Goal: Task Accomplishment & Management: Manage account settings

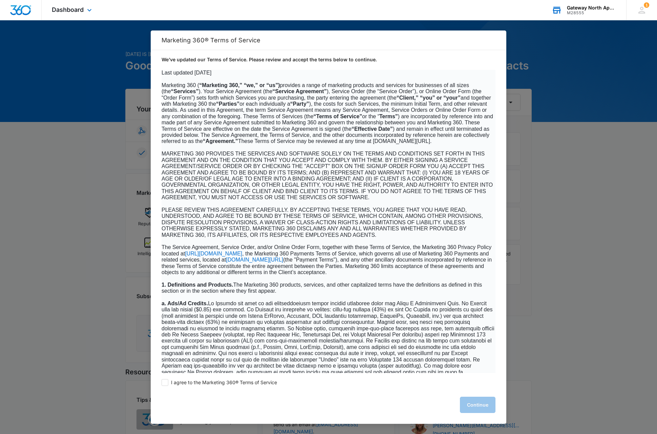
click at [594, 7] on div "Gateway North Apartments" at bounding box center [591, 7] width 49 height 5
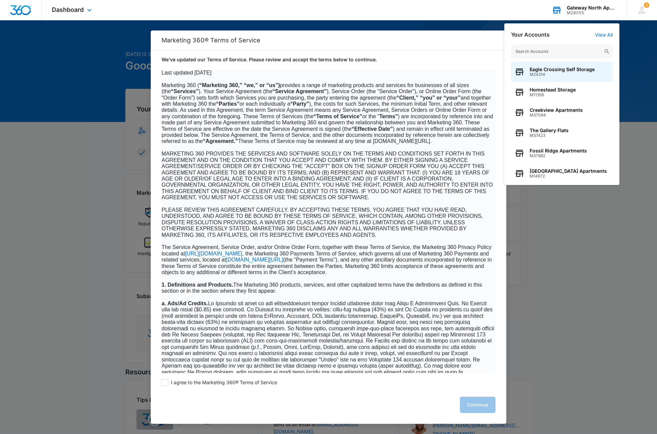
click at [556, 50] on input "text" at bounding box center [562, 52] width 102 height 14
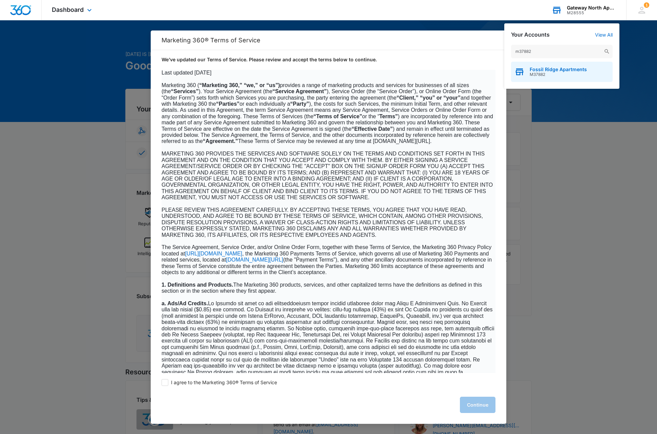
type input "m37882"
click at [554, 77] on span "M37882" at bounding box center [558, 74] width 57 height 5
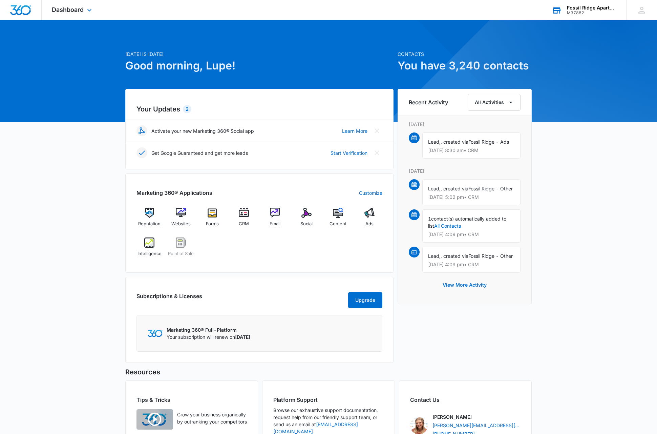
click at [602, 160] on div "Today is Wednesday, August 13th Good morning, Lupe! Contacts You have 3,240 con…" at bounding box center [328, 260] width 657 height 463
click at [607, 187] on div "Today is Wednesday, August 13th Good morning, Lupe! Contacts You have 3,240 con…" at bounding box center [328, 260] width 657 height 463
click at [557, 11] on icon at bounding box center [557, 10] width 8 height 5
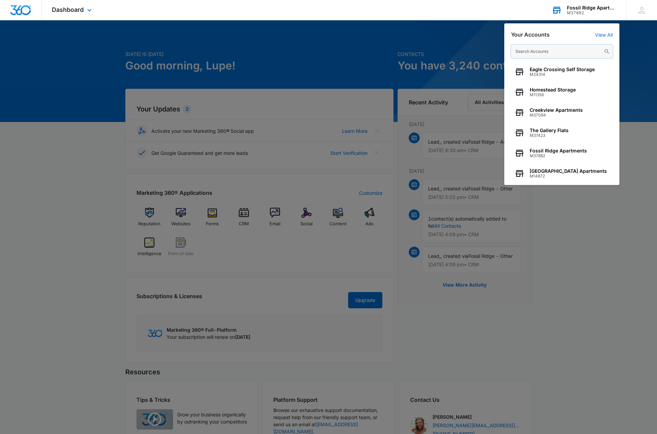
click at [557, 52] on input "text" at bounding box center [562, 52] width 102 height 14
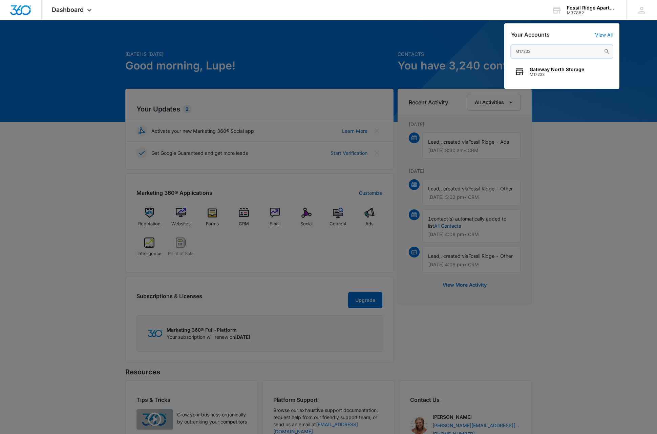
type input "M17233"
click at [603, 35] on link "View All" at bounding box center [604, 35] width 18 height 6
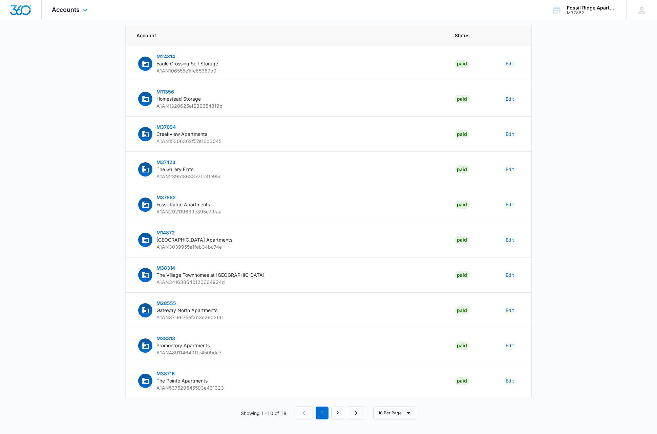
scroll to position [42, 0]
click at [22, 9] on img "Dashboard" at bounding box center [21, 10] width 22 height 10
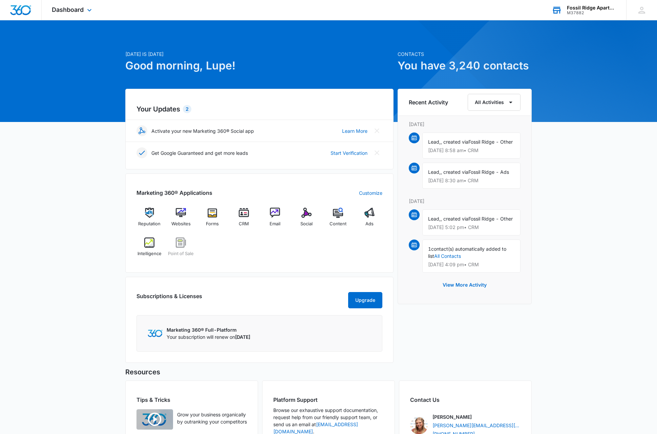
click at [593, 9] on div "Fossil Ridge Apartments" at bounding box center [591, 7] width 49 height 5
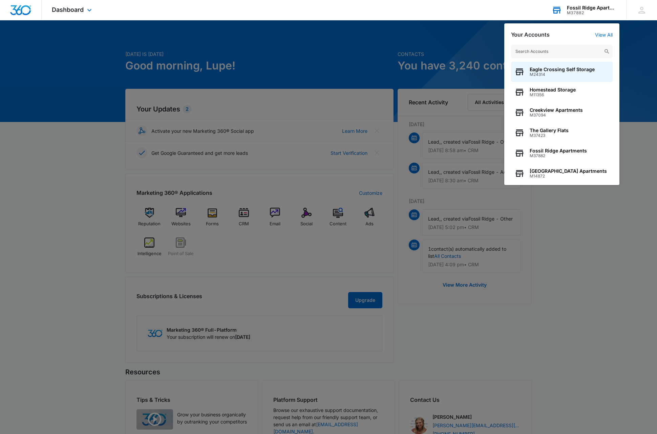
click at [558, 52] on input "text" at bounding box center [562, 52] width 102 height 14
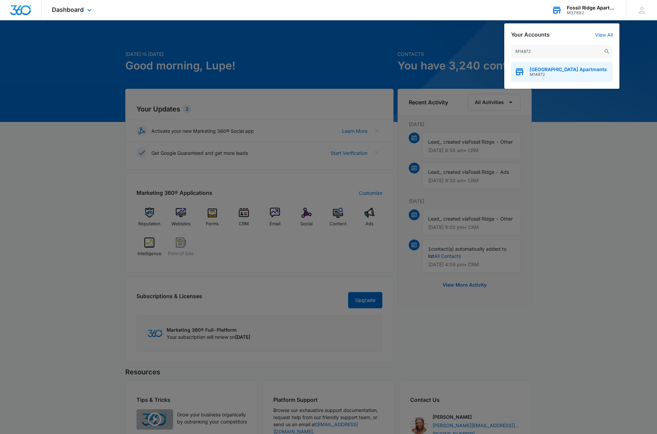
type input "M14872"
click at [558, 73] on span "M14872" at bounding box center [568, 74] width 77 height 5
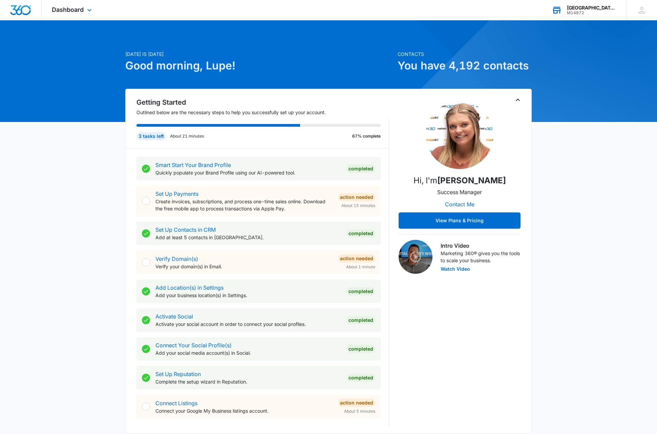
click at [602, 6] on div "Pelican Bluff Apartments" at bounding box center [591, 7] width 49 height 5
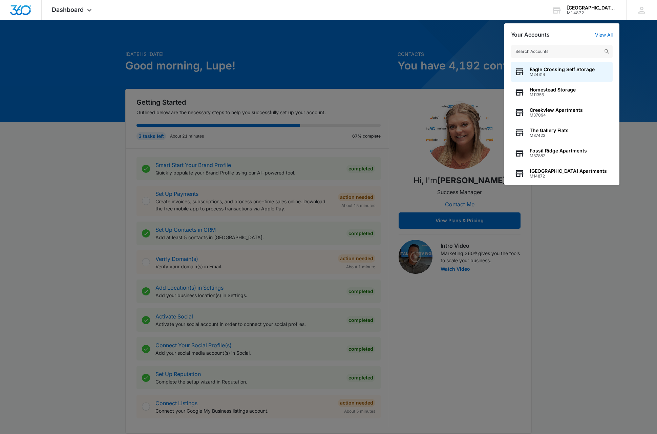
click at [565, 52] on input "text" at bounding box center [562, 52] width 102 height 14
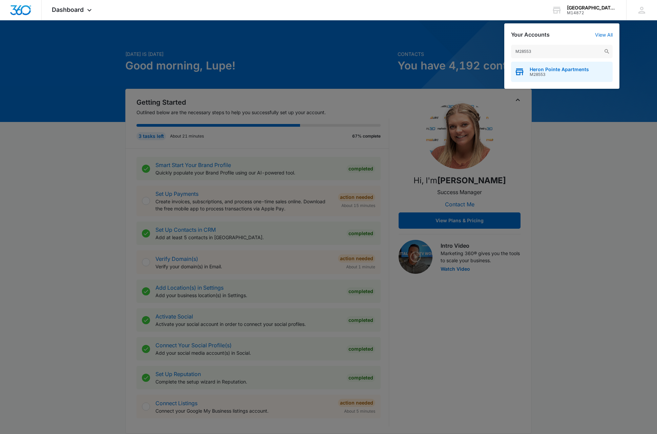
type input "M28553"
click at [567, 75] on span "M28553" at bounding box center [559, 74] width 59 height 5
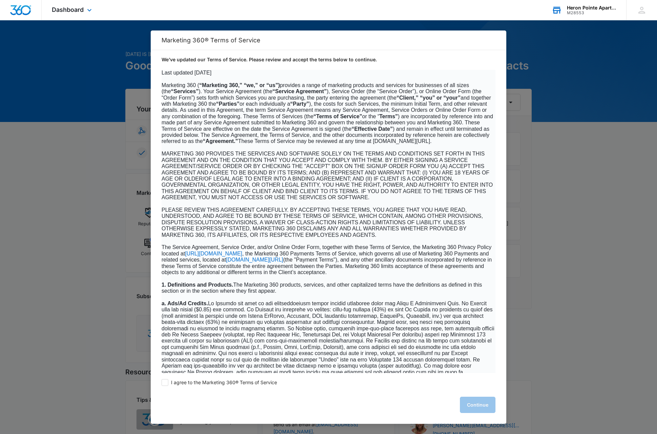
click at [591, 9] on div "Heron Pointe Apartments" at bounding box center [591, 7] width 49 height 5
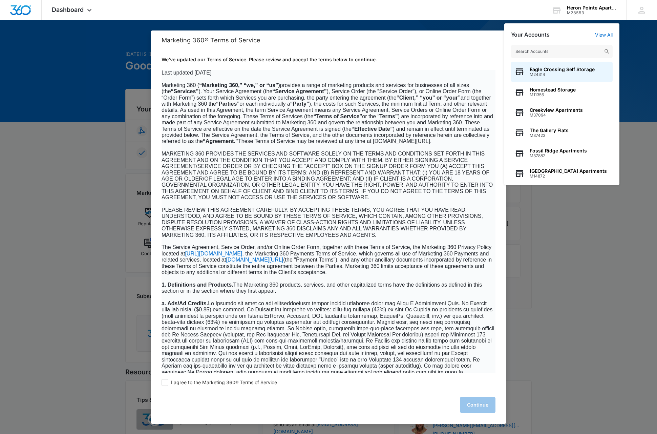
click at [556, 53] on input "text" at bounding box center [562, 52] width 102 height 14
type input "M28555"
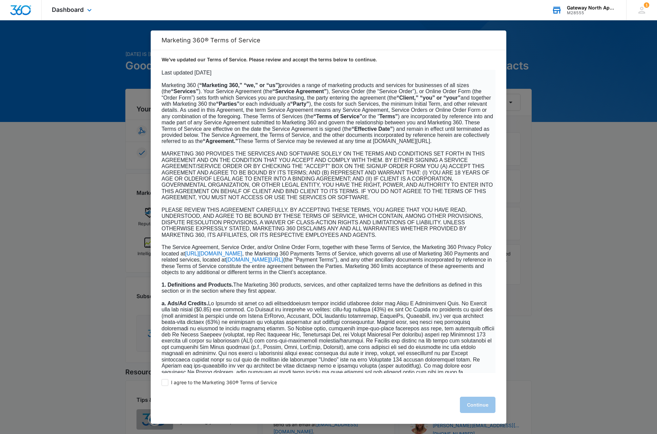
click at [596, 9] on div "Gateway North Apartments" at bounding box center [591, 7] width 49 height 5
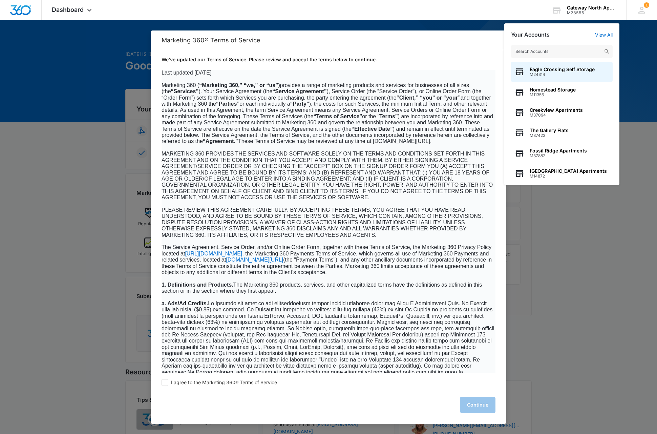
click at [562, 51] on input "text" at bounding box center [562, 52] width 102 height 14
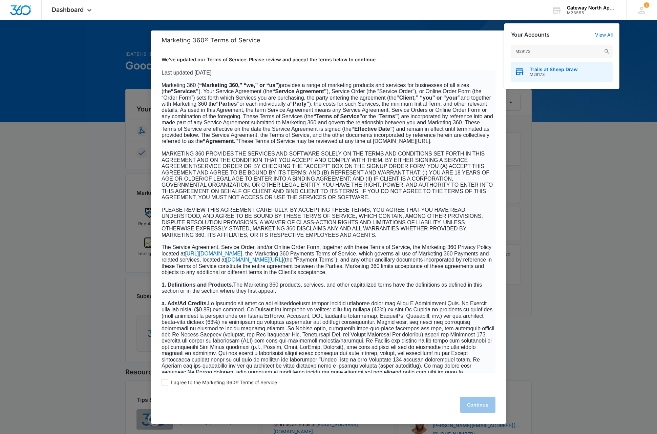
type input "M29173"
click at [577, 71] on div "Trails at Sheep Draw M29173" at bounding box center [562, 72] width 102 height 20
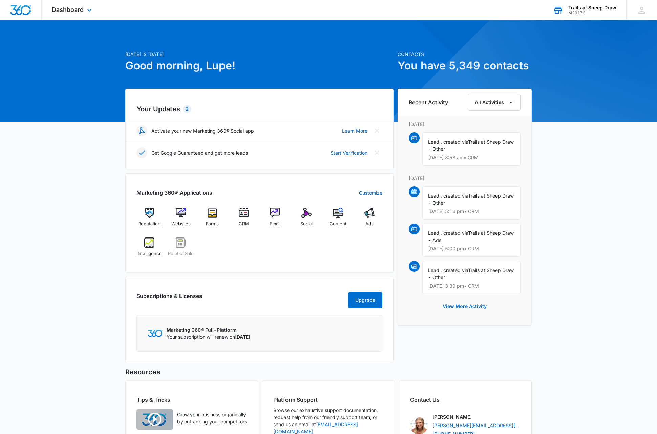
click at [597, 9] on div "Trails at Sheep Draw" at bounding box center [592, 7] width 48 height 5
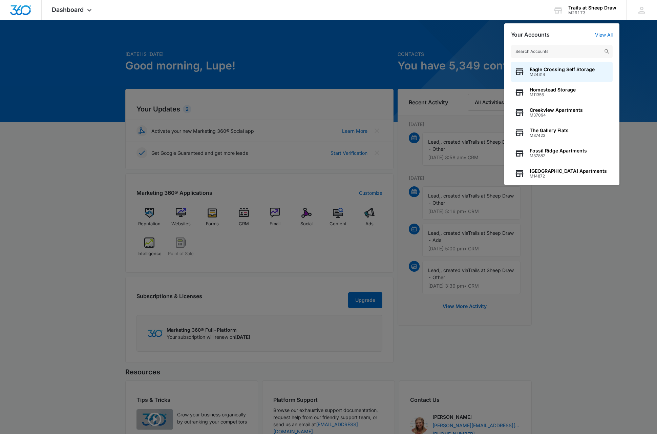
click at [569, 51] on input "text" at bounding box center [562, 52] width 102 height 14
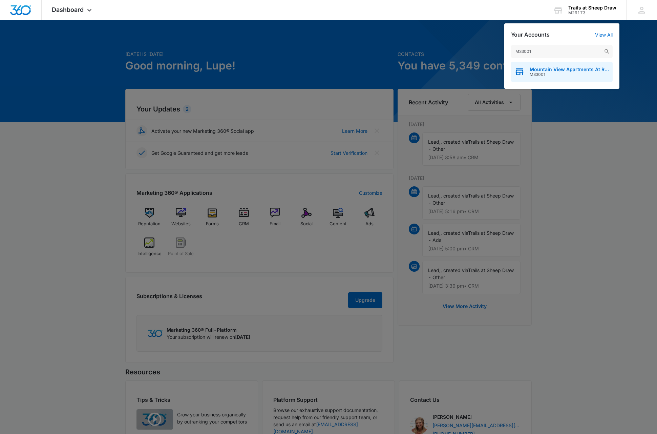
type input "M33001"
click at [570, 76] on span "M33001" at bounding box center [570, 74] width 80 height 5
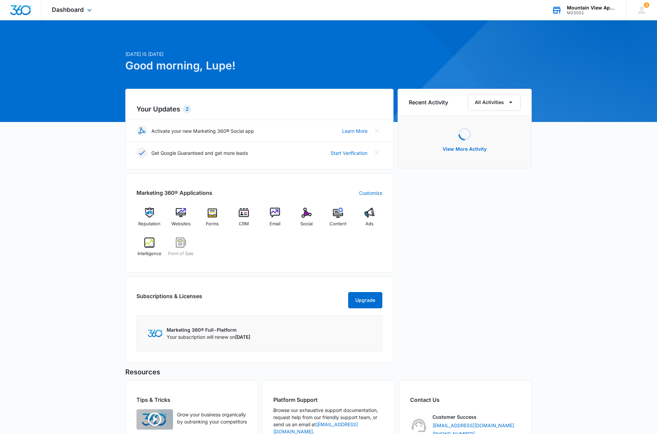
click at [596, 9] on div "Mountain View Apartments At Raindance" at bounding box center [591, 7] width 49 height 5
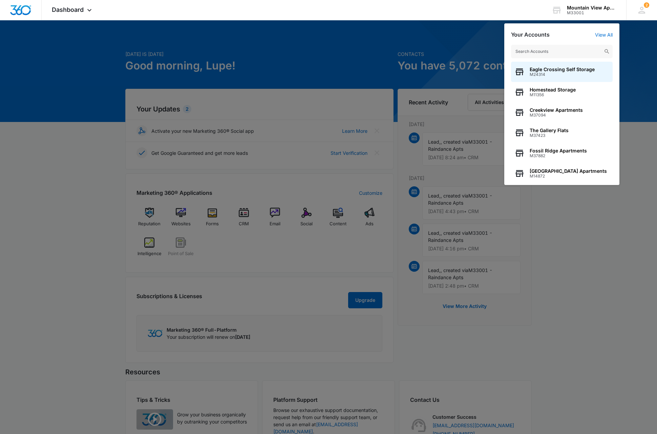
click at [560, 52] on input "text" at bounding box center [562, 52] width 102 height 14
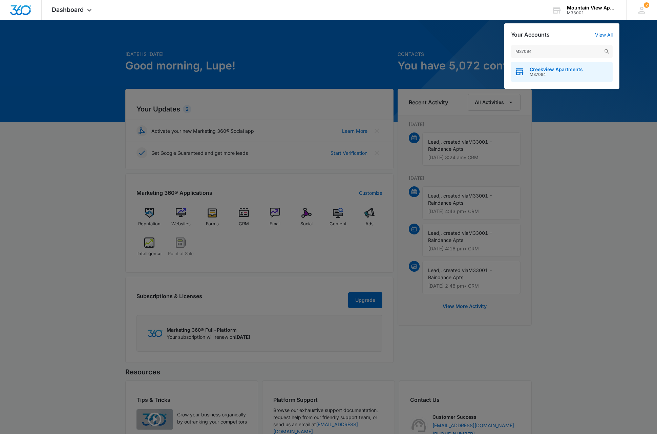
type input "M37094"
click at [548, 73] on span "M37094" at bounding box center [556, 74] width 53 height 5
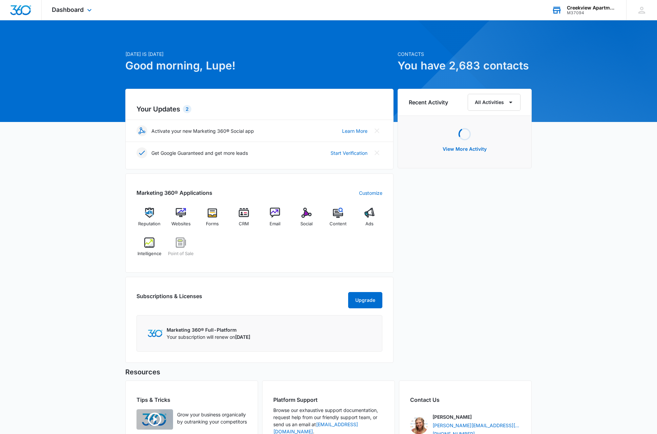
click at [593, 9] on div "Creekview Apartments" at bounding box center [591, 7] width 49 height 5
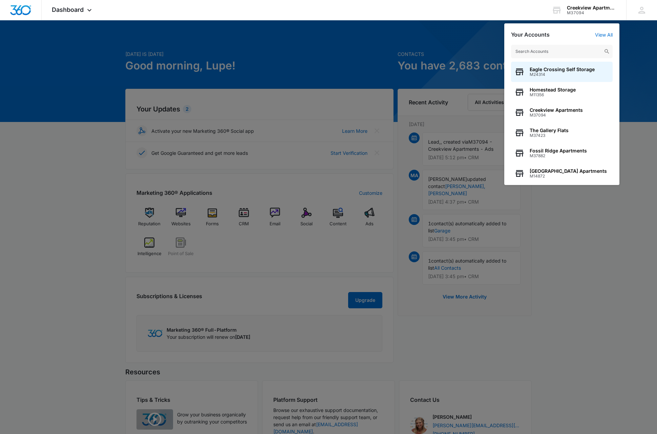
click at [562, 53] on input "text" at bounding box center [562, 52] width 102 height 14
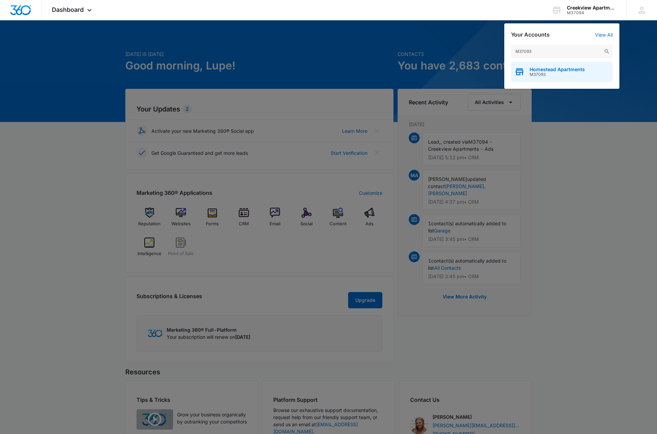
type input "M37093"
click at [565, 67] on span "Homestead Apartments" at bounding box center [557, 69] width 55 height 5
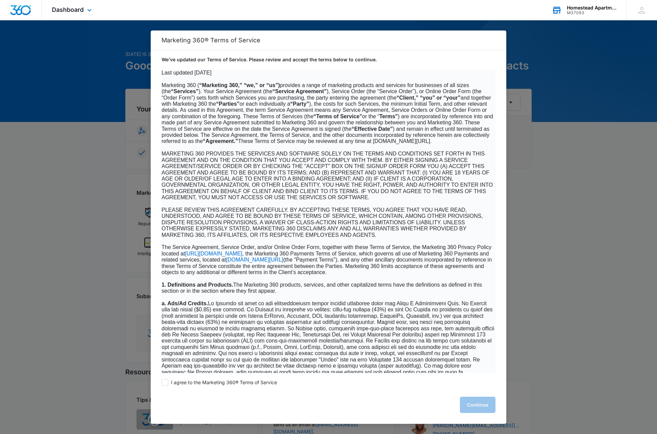
click at [596, 9] on div "Homestead Apartments" at bounding box center [591, 7] width 49 height 5
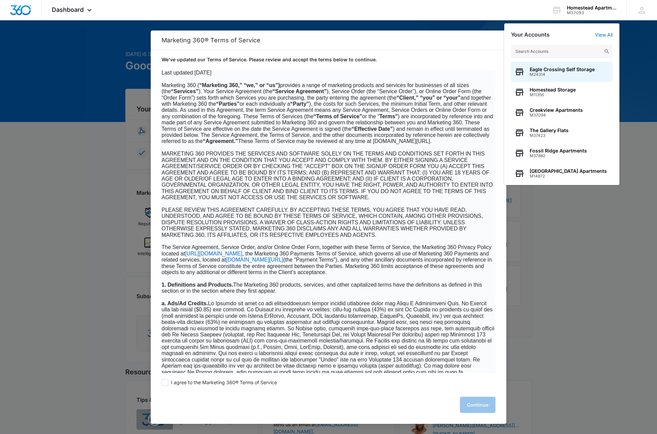
click at [559, 52] on input "text" at bounding box center [562, 52] width 102 height 14
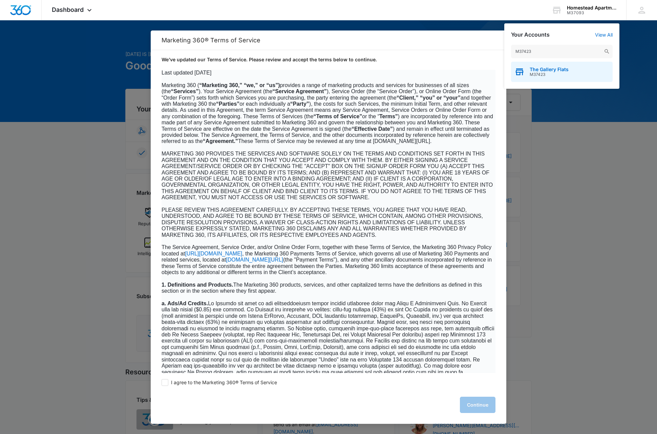
type input "M37423"
click at [564, 76] on span "M37423" at bounding box center [549, 74] width 39 height 5
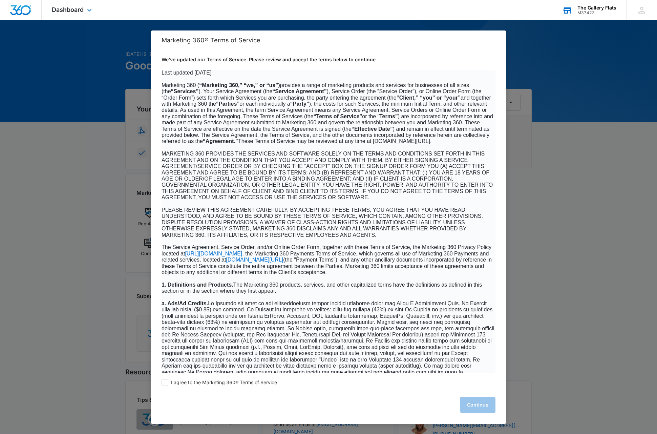
click at [601, 11] on div "M37423" at bounding box center [597, 13] width 39 height 5
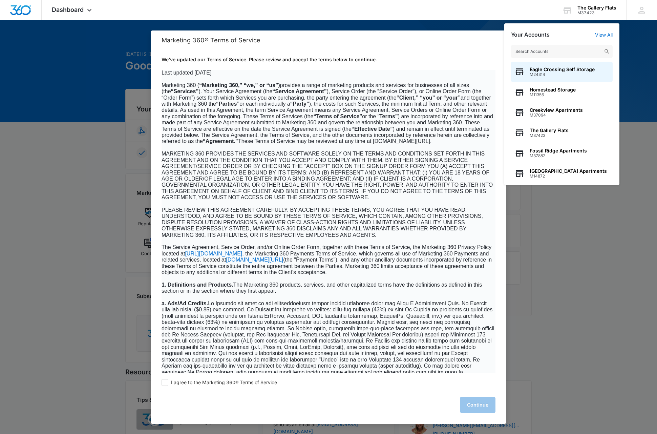
click at [564, 53] on input "text" at bounding box center [562, 52] width 102 height 14
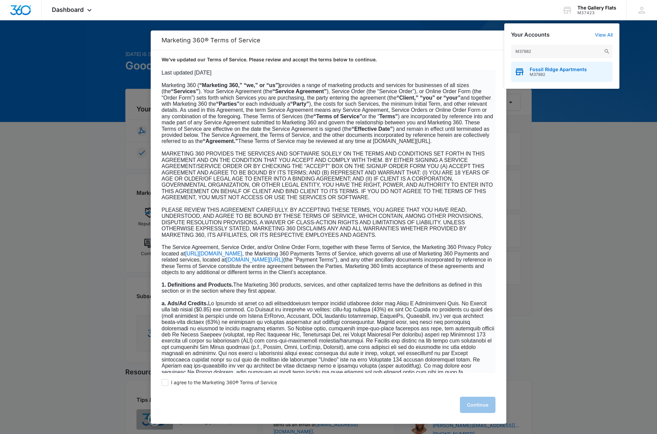
type input "M37882"
click at [565, 72] on span "M37882" at bounding box center [558, 74] width 57 height 5
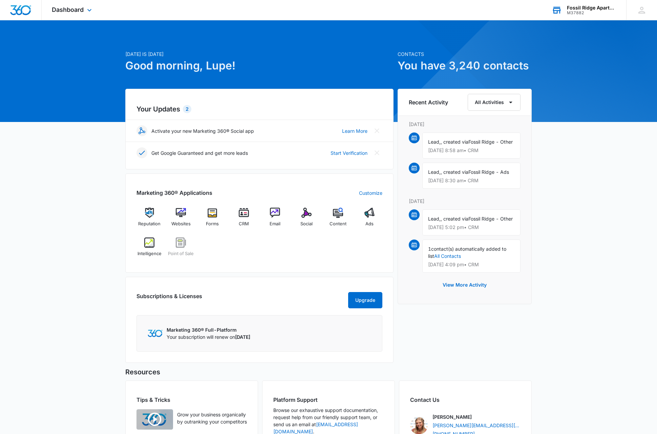
click at [592, 11] on div "M37882" at bounding box center [591, 13] width 49 height 5
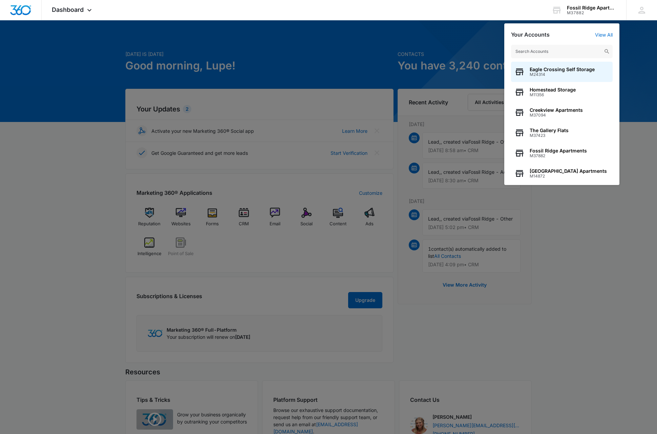
click at [557, 51] on input "text" at bounding box center [562, 52] width 102 height 14
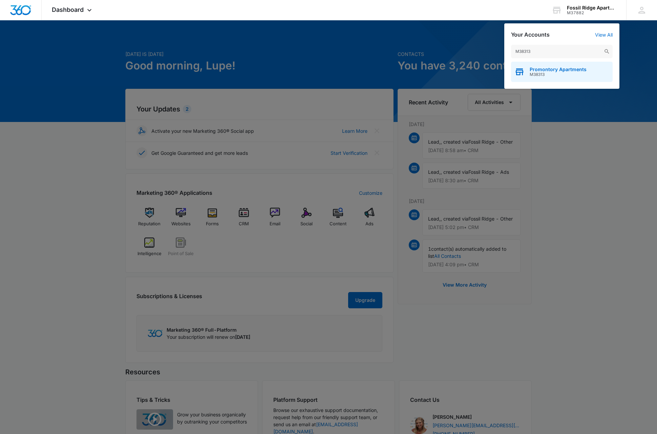
type input "M38313"
click at [557, 72] on span "M38313" at bounding box center [558, 74] width 57 height 5
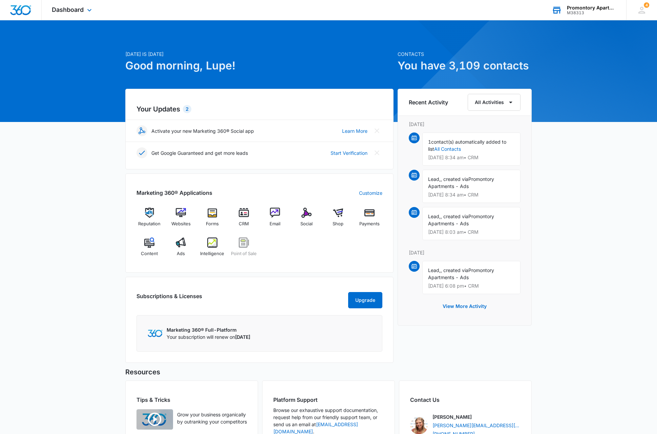
click at [591, 11] on div "M38313" at bounding box center [591, 13] width 49 height 5
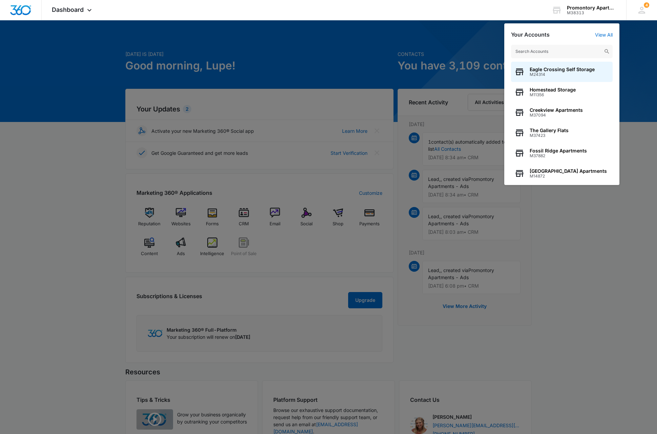
click at [563, 53] on input "text" at bounding box center [562, 52] width 102 height 14
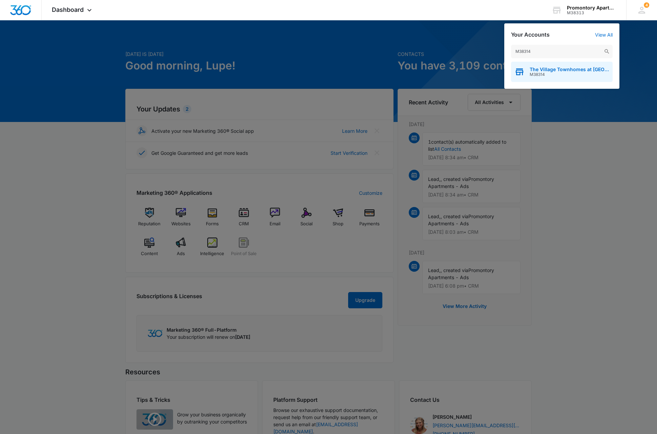
type input "M38314"
click at [566, 69] on span "The Village Townhomes at Raindance" at bounding box center [570, 69] width 80 height 5
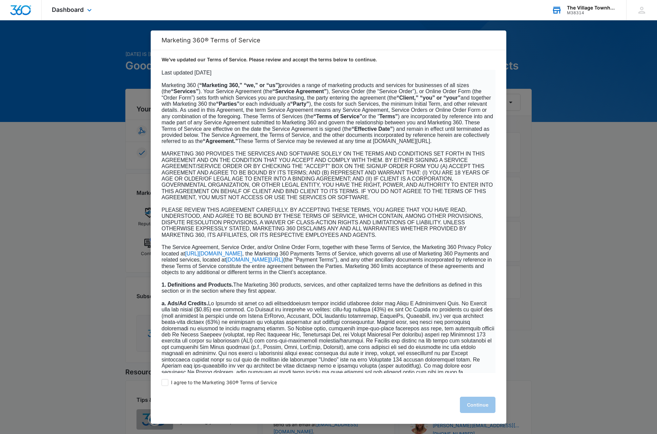
click at [595, 11] on div "M38314" at bounding box center [591, 13] width 49 height 5
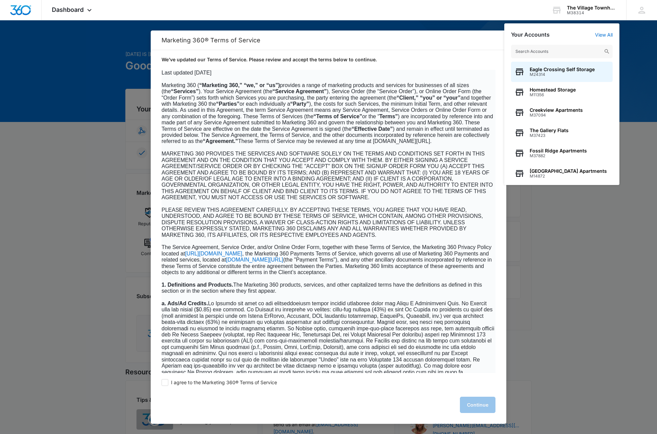
click at [557, 53] on input "text" at bounding box center [562, 52] width 102 height 14
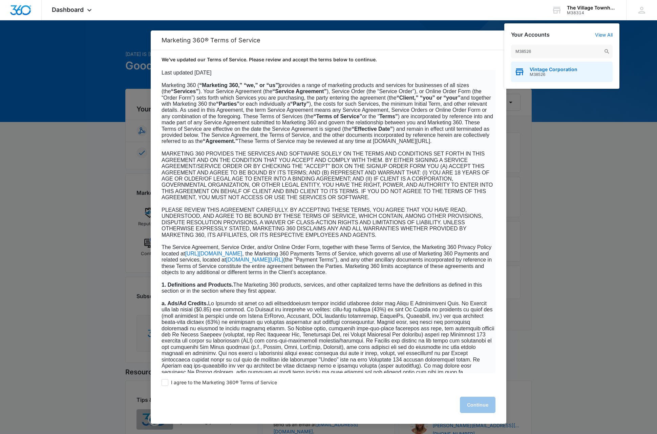
type input "M38526"
click at [563, 74] on span "M38526" at bounding box center [554, 74] width 48 height 5
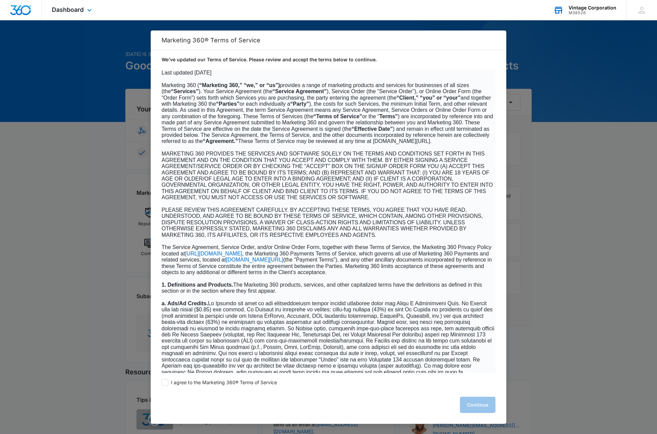
click at [587, 9] on div "Vintage Corporation" at bounding box center [593, 7] width 48 height 5
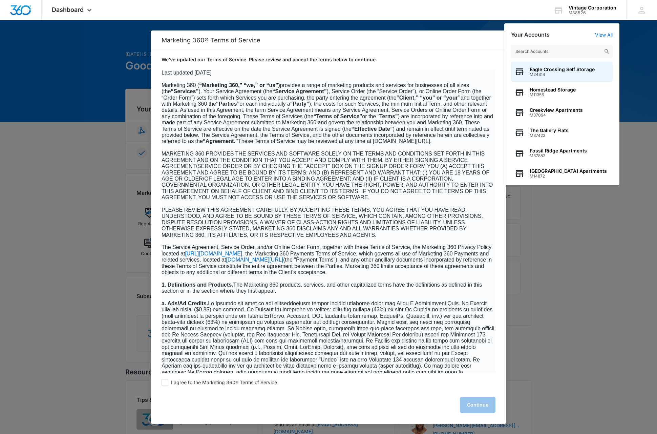
click at [557, 53] on input "text" at bounding box center [562, 52] width 102 height 14
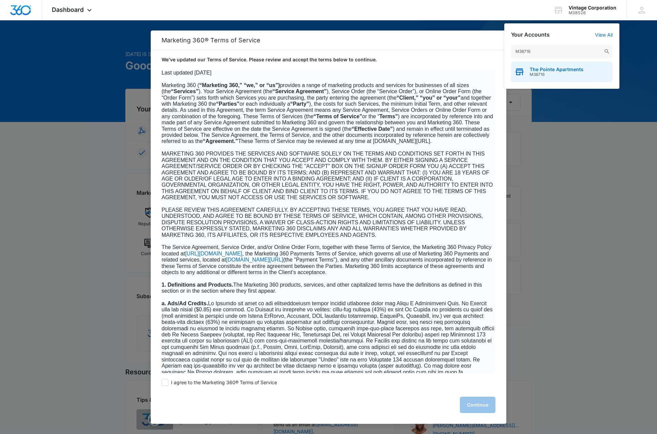
type input "M38716"
click at [566, 75] on span "M38716" at bounding box center [557, 74] width 54 height 5
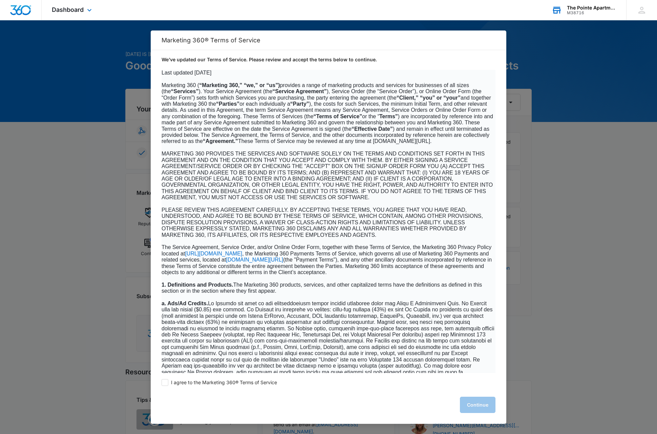
click at [599, 6] on div "The Pointe Apartments" at bounding box center [591, 7] width 49 height 5
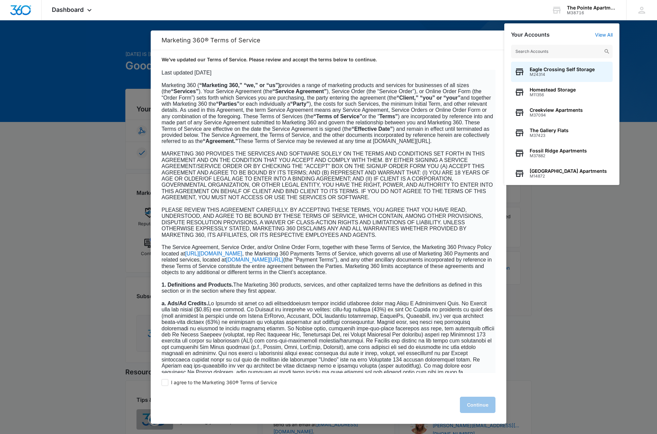
click at [564, 49] on input "text" at bounding box center [562, 52] width 102 height 14
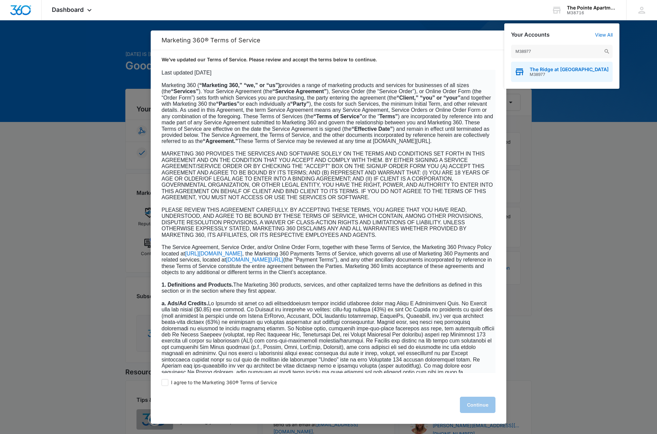
type input "M38977"
click at [554, 73] on span "M38977" at bounding box center [569, 74] width 79 height 5
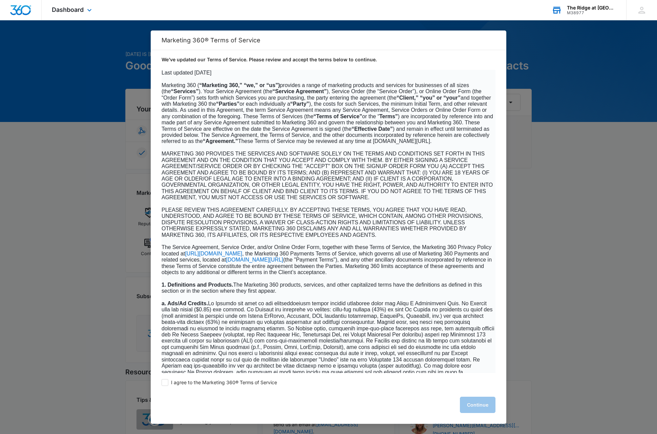
click at [598, 11] on div "M38977" at bounding box center [591, 13] width 49 height 5
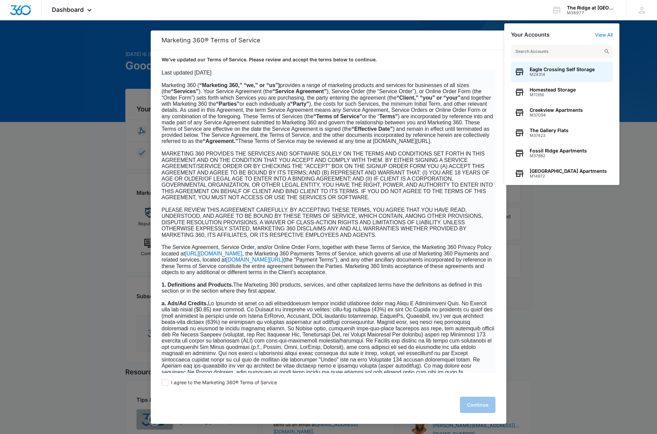
click at [564, 51] on input "text" at bounding box center [562, 52] width 102 height 14
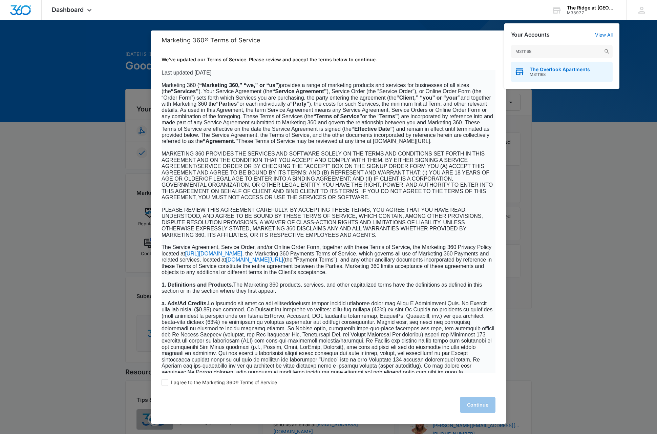
type input "M311168"
click at [566, 70] on span "The Overlook Apartments" at bounding box center [560, 69] width 60 height 5
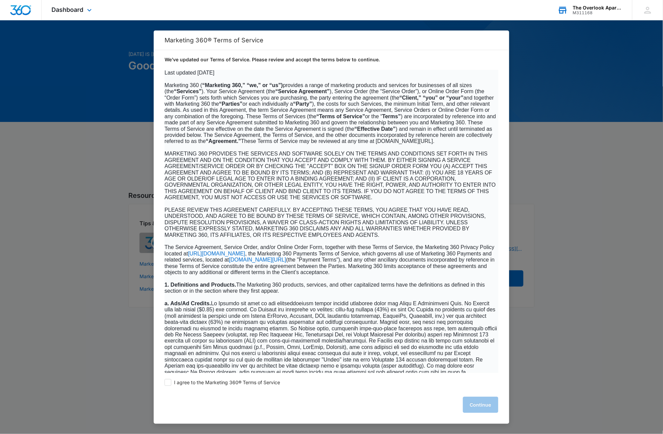
click at [606, 13] on div "M311168" at bounding box center [597, 13] width 49 height 5
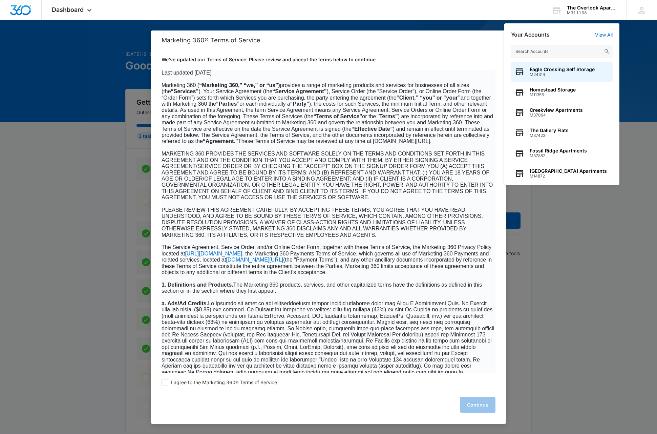
click at [569, 53] on input "text" at bounding box center [562, 52] width 102 height 14
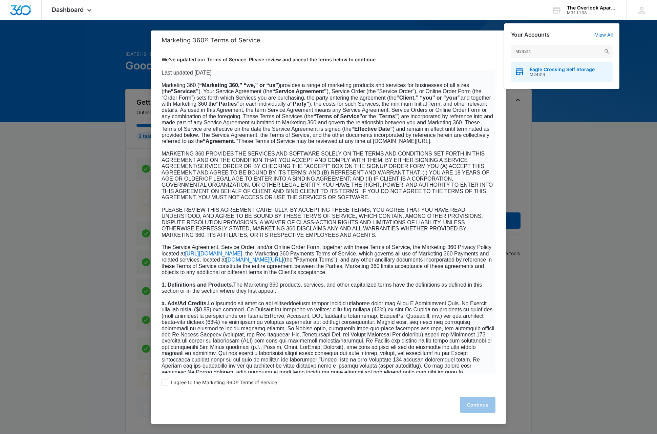
type input "M24314"
click at [565, 74] on span "M24314" at bounding box center [562, 74] width 65 height 5
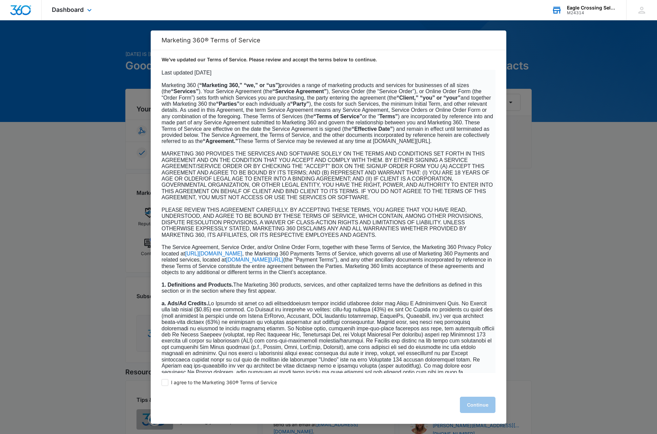
click at [598, 9] on div "Eagle Crossing Self Storage" at bounding box center [591, 7] width 49 height 5
click at [603, 8] on div "Eagle Crossing Self Storage" at bounding box center [591, 7] width 49 height 5
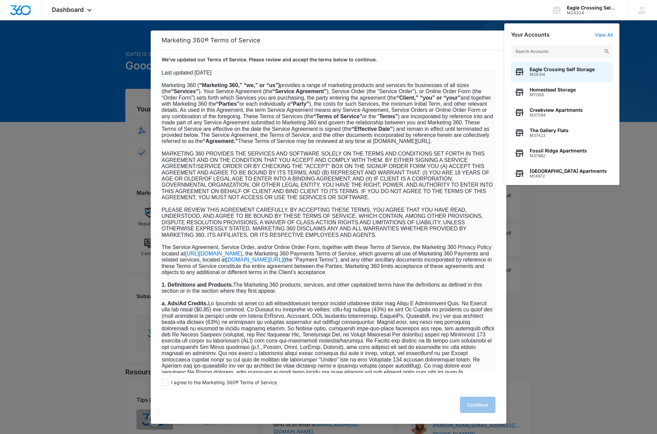
click at [556, 53] on input "text" at bounding box center [562, 52] width 102 height 14
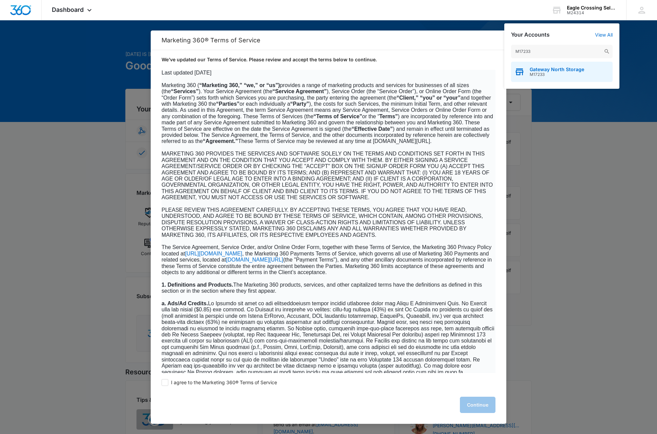
type input "M17233"
click at [558, 76] on span "M17233" at bounding box center [557, 74] width 55 height 5
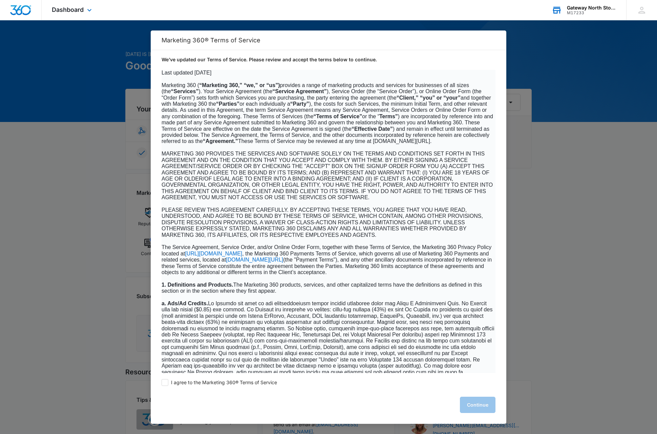
click at [600, 8] on div "Gateway North Storage" at bounding box center [591, 7] width 49 height 5
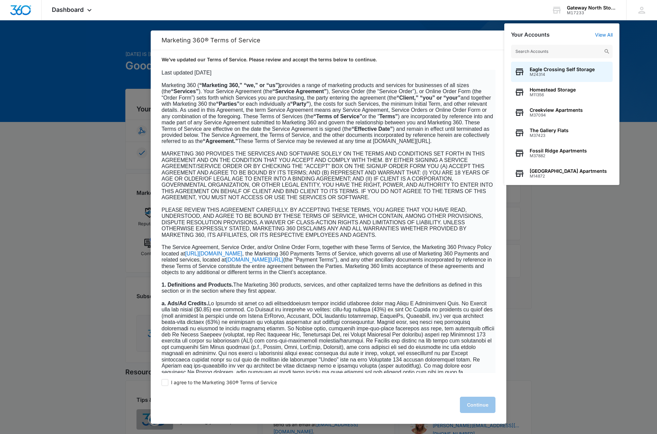
click at [563, 53] on input "text" at bounding box center [562, 52] width 102 height 14
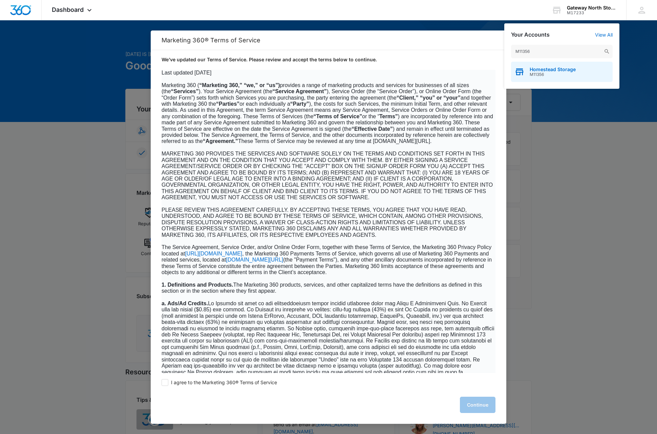
type input "M11356"
click at [580, 73] on div "Homestead Storage M11356" at bounding box center [562, 72] width 102 height 20
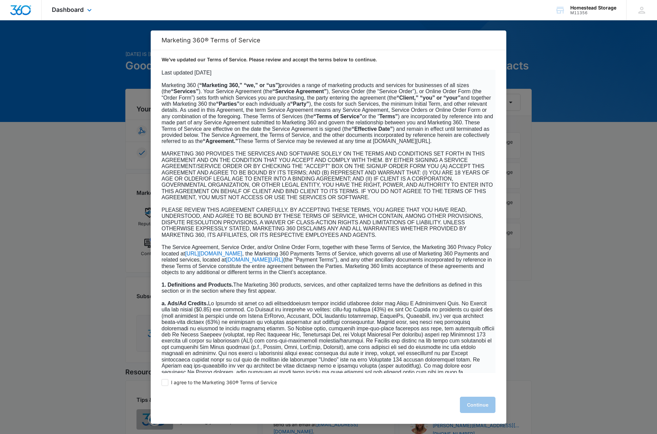
click at [25, 13] on img "Dashboard" at bounding box center [21, 10] width 22 height 10
click at [642, 13] on icon at bounding box center [642, 10] width 10 height 10
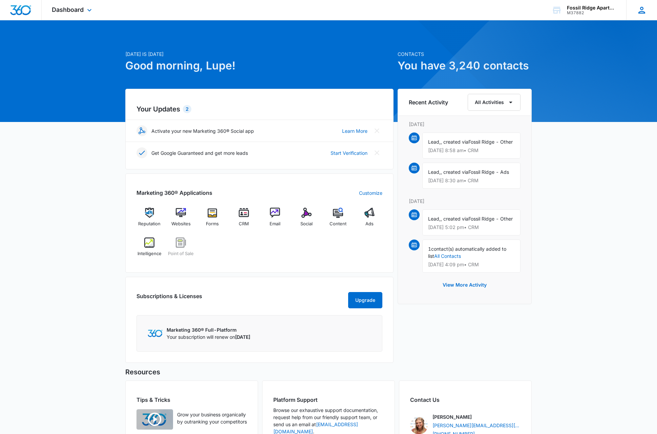
click at [640, 15] on icon at bounding box center [642, 10] width 10 height 10
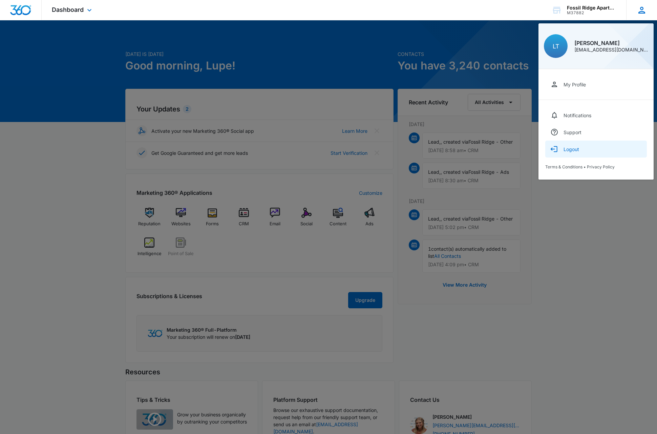
click at [579, 146] on button "Logout" at bounding box center [596, 149] width 102 height 17
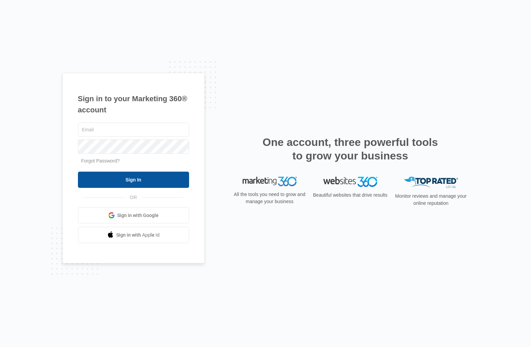
type input "[PERSON_NAME][EMAIL_ADDRESS][DOMAIN_NAME]"
click at [132, 177] on input "Sign In" at bounding box center [133, 180] width 111 height 16
type input "[PERSON_NAME][EMAIL_ADDRESS][DOMAIN_NAME]"
click at [134, 182] on input "Sign In" at bounding box center [133, 180] width 111 height 16
